Goal: Browse casually

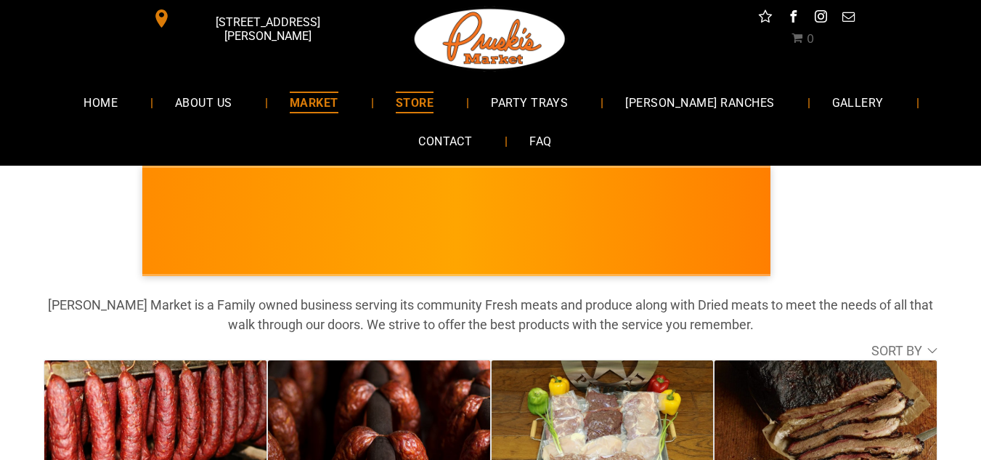
click at [338, 102] on span "MARKET" at bounding box center [314, 101] width 49 height 21
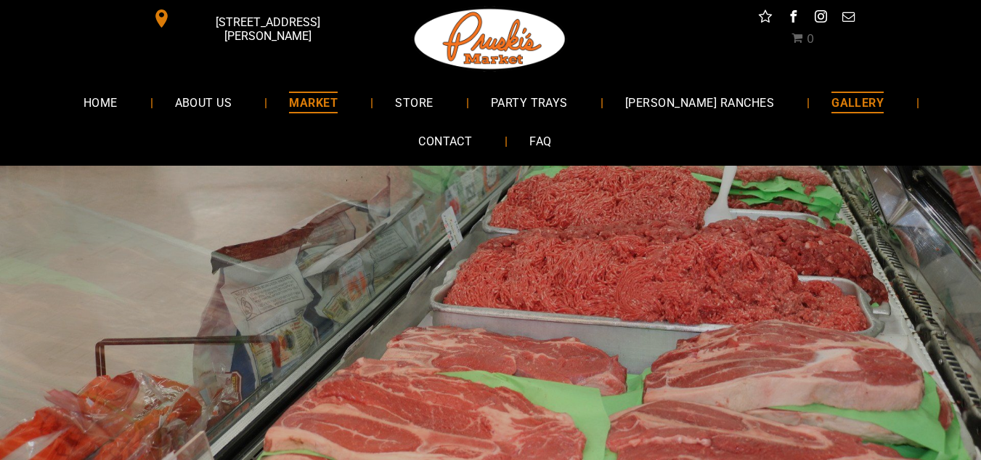
click at [831, 105] on span "GALLERY" at bounding box center [857, 101] width 52 height 21
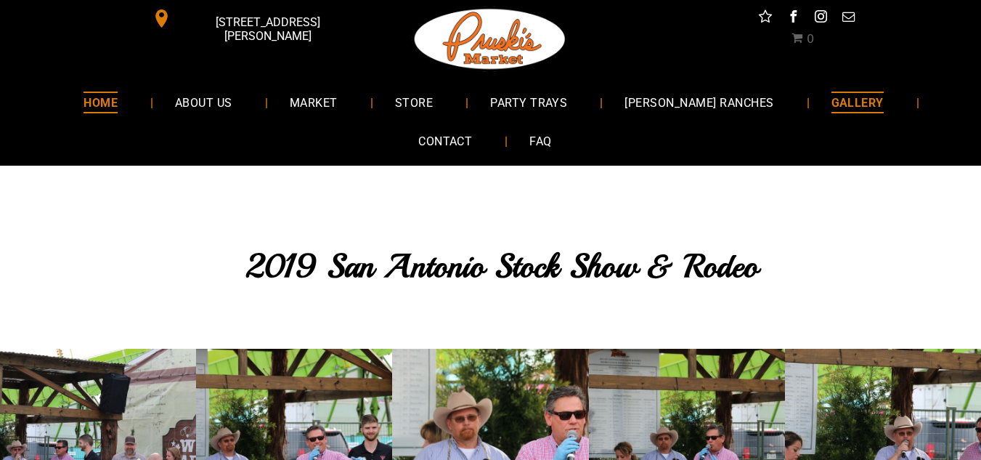
click at [118, 107] on span "HOME" at bounding box center [101, 101] width 34 height 21
